Goal: Information Seeking & Learning: Learn about a topic

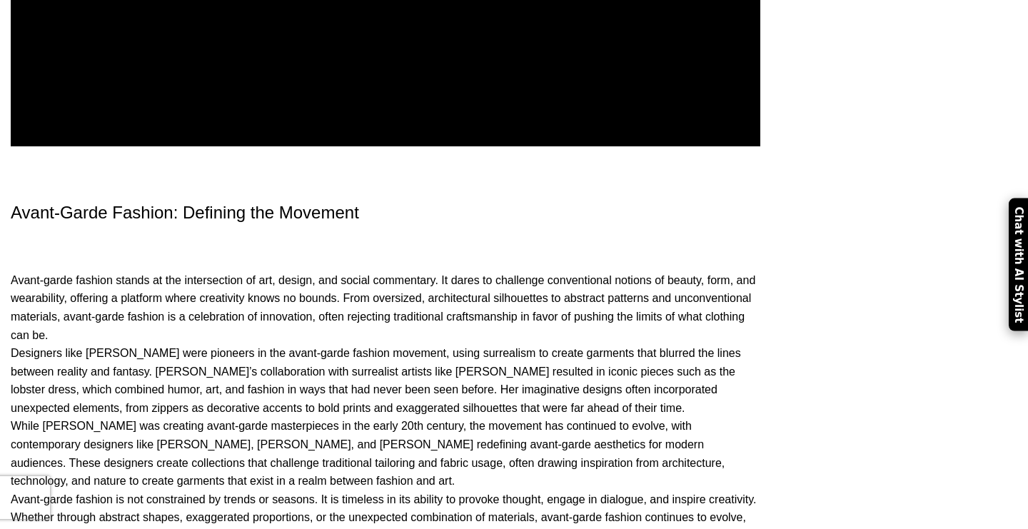
scroll to position [3713, 0]
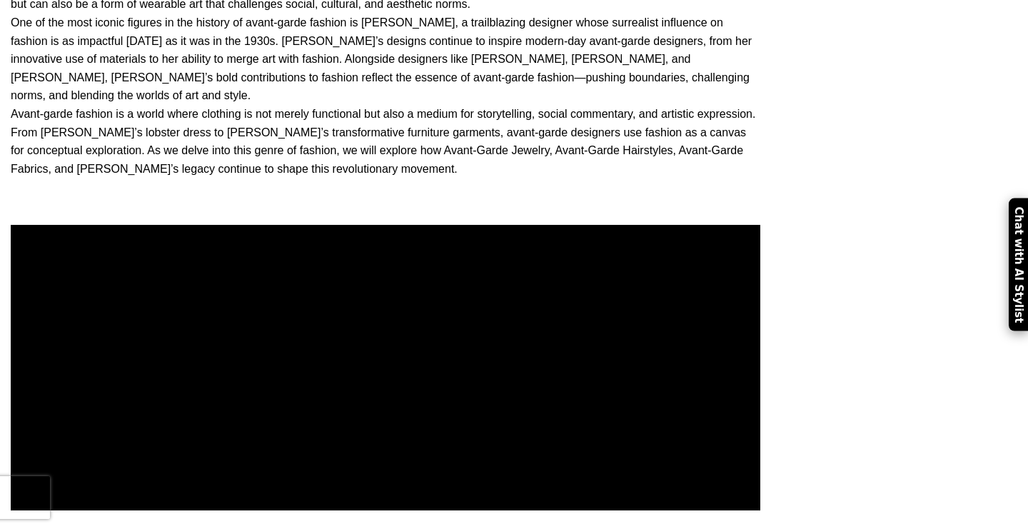
drag, startPoint x: 93, startPoint y: 235, endPoint x: 301, endPoint y: 388, distance: 258.8
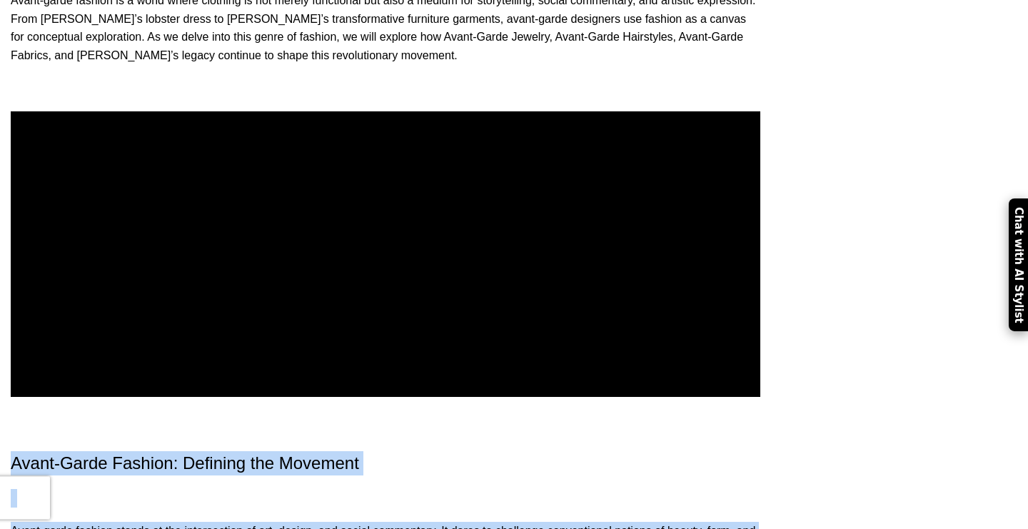
scroll to position [3932, 0]
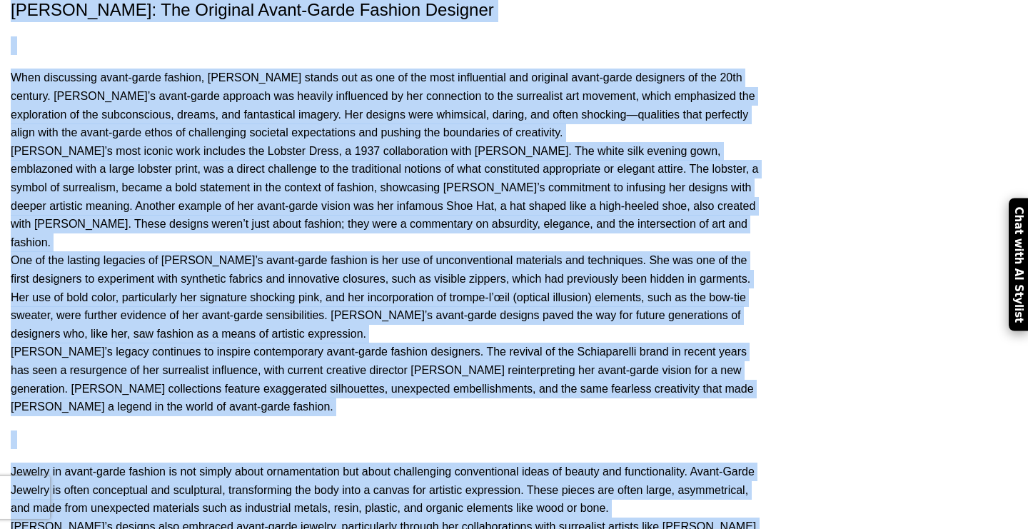
scroll to position [4733, 0]
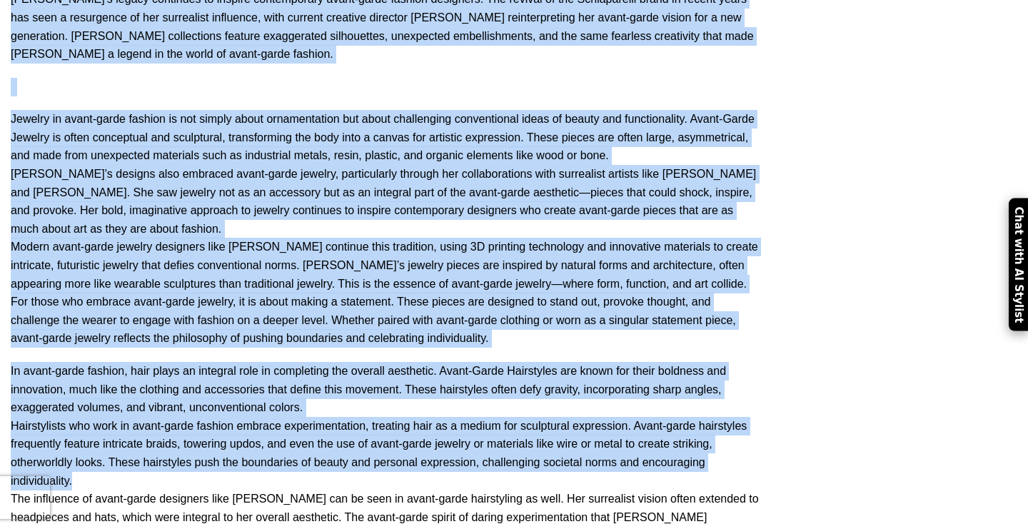
copy section "Lorem-Ipsum Dolorsi: Ametcons adi Elitsedd Eiusm-tempo incidid utlabo et dol ma…"
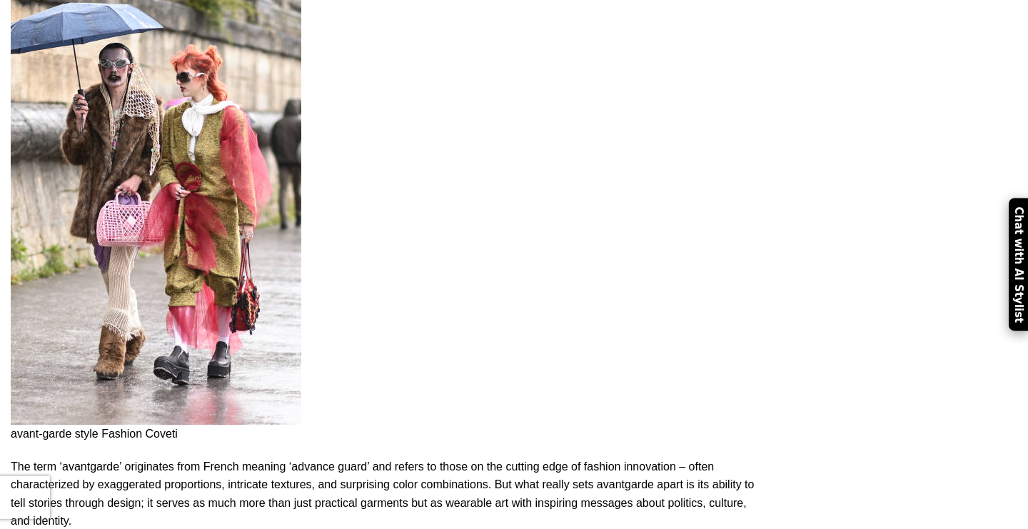
scroll to position [5898, 0]
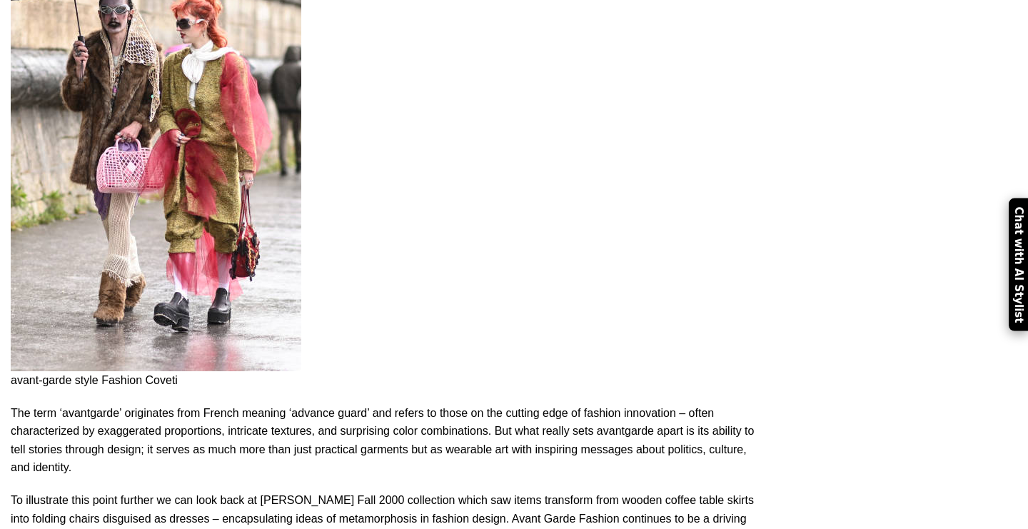
drag, startPoint x: 89, startPoint y: 56, endPoint x: 288, endPoint y: 256, distance: 281.2
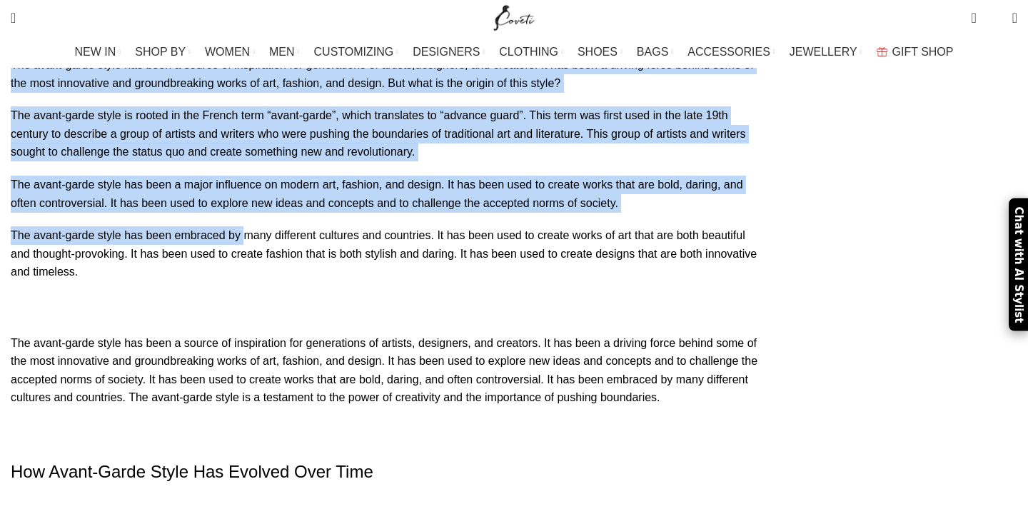
scroll to position [6480, 0]
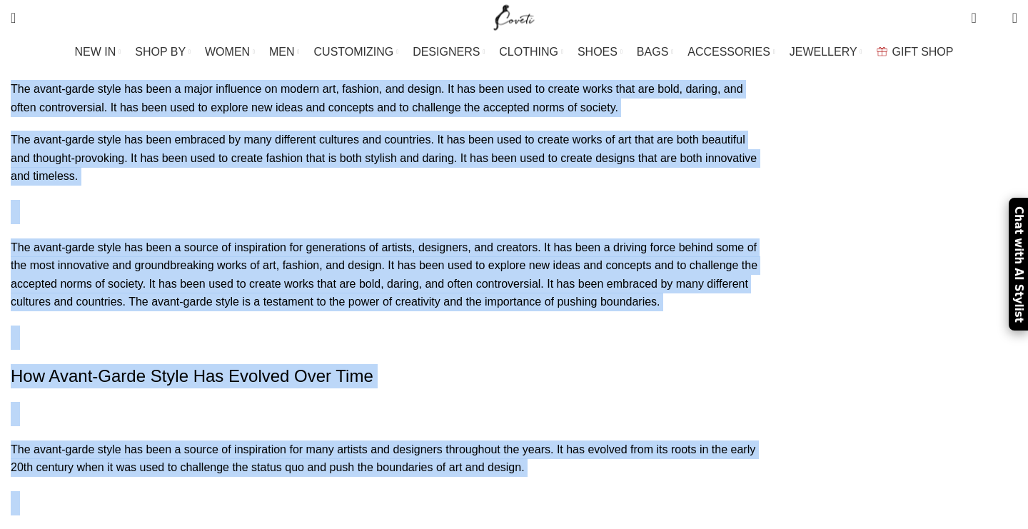
scroll to position [6699, 0]
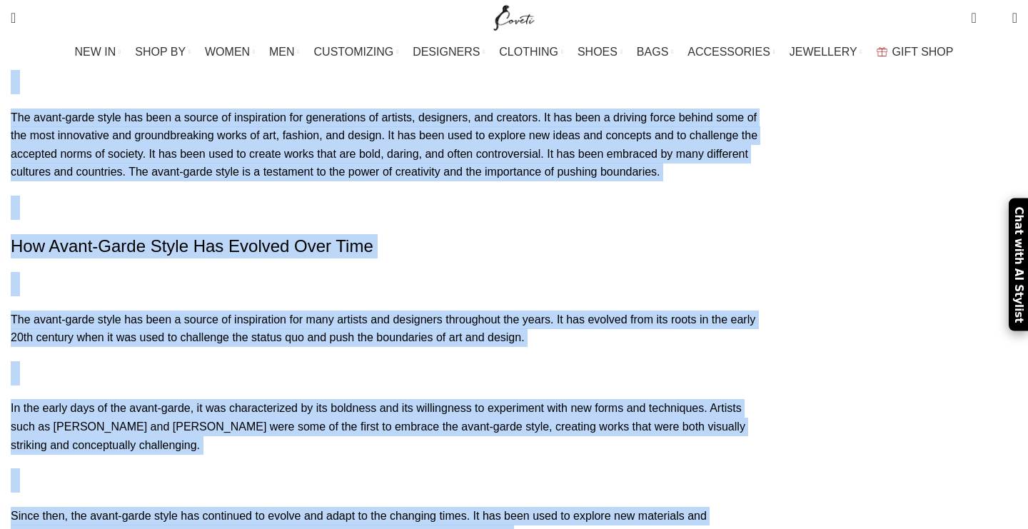
copy section "Loremipsu dol Sitamet co Adipi-Elits Doeiu Tem incid-utlab etdol mag aliq e adm…"
